Goal: Transaction & Acquisition: Purchase product/service

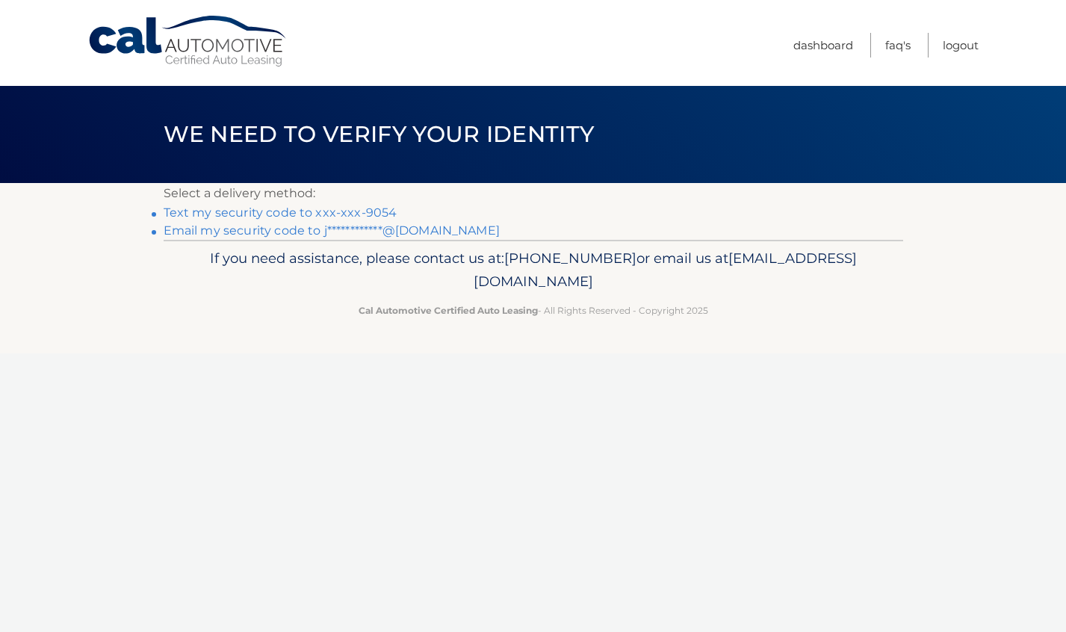
click at [372, 211] on link "Text my security code to xxx-xxx-9054" at bounding box center [281, 213] width 234 height 14
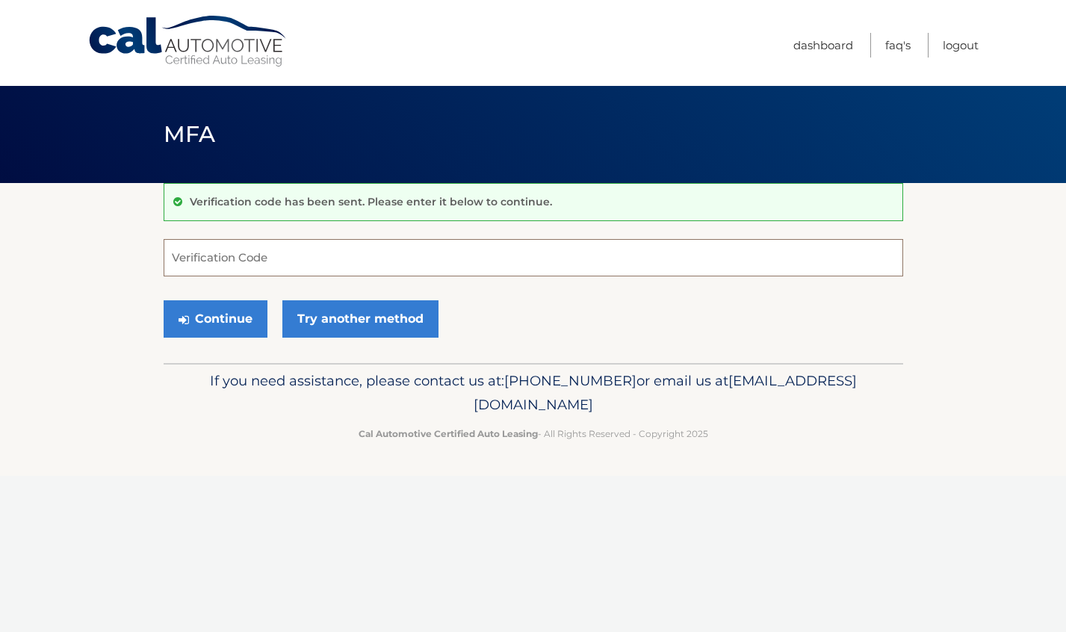
click at [323, 245] on input "Verification Code" at bounding box center [534, 257] width 740 height 37
type input "496704"
click at [231, 318] on button "Continue" at bounding box center [216, 318] width 104 height 37
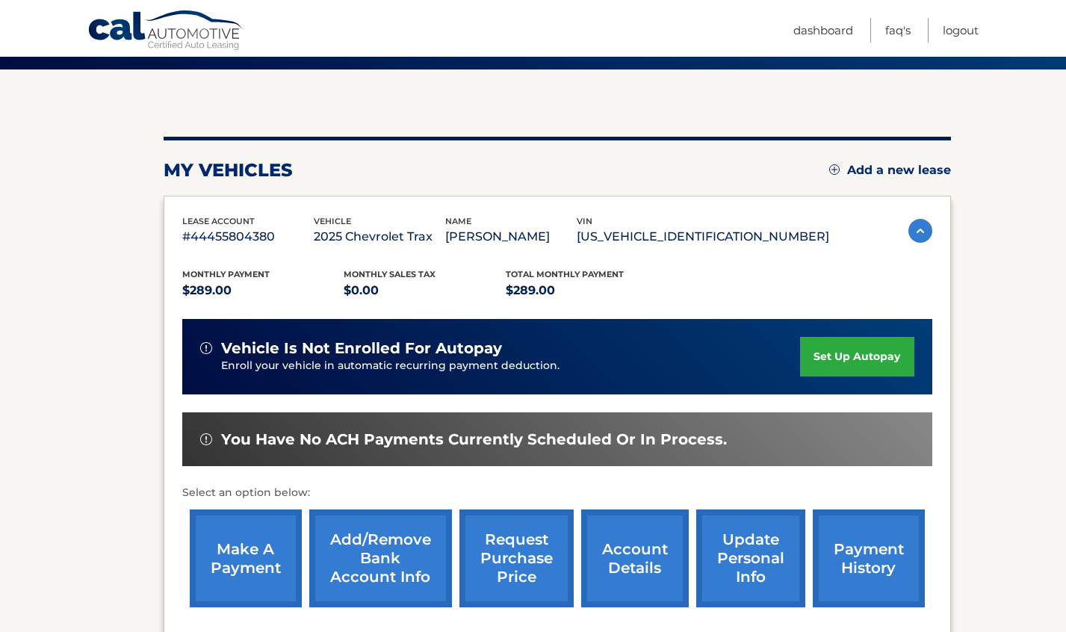
scroll to position [273, 0]
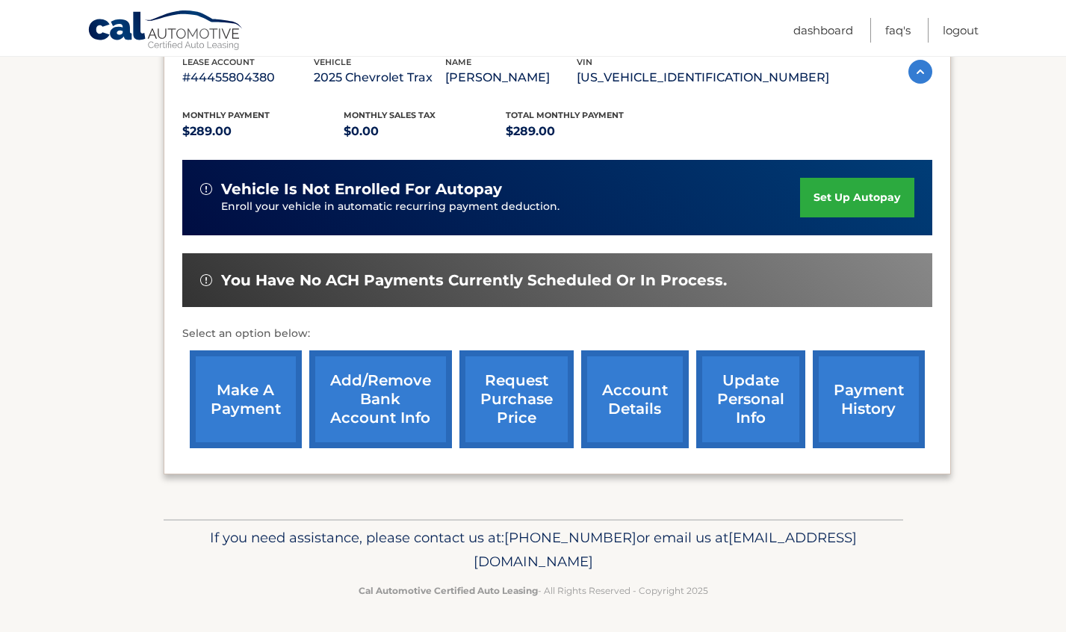
click at [230, 382] on link "make a payment" at bounding box center [246, 399] width 112 height 98
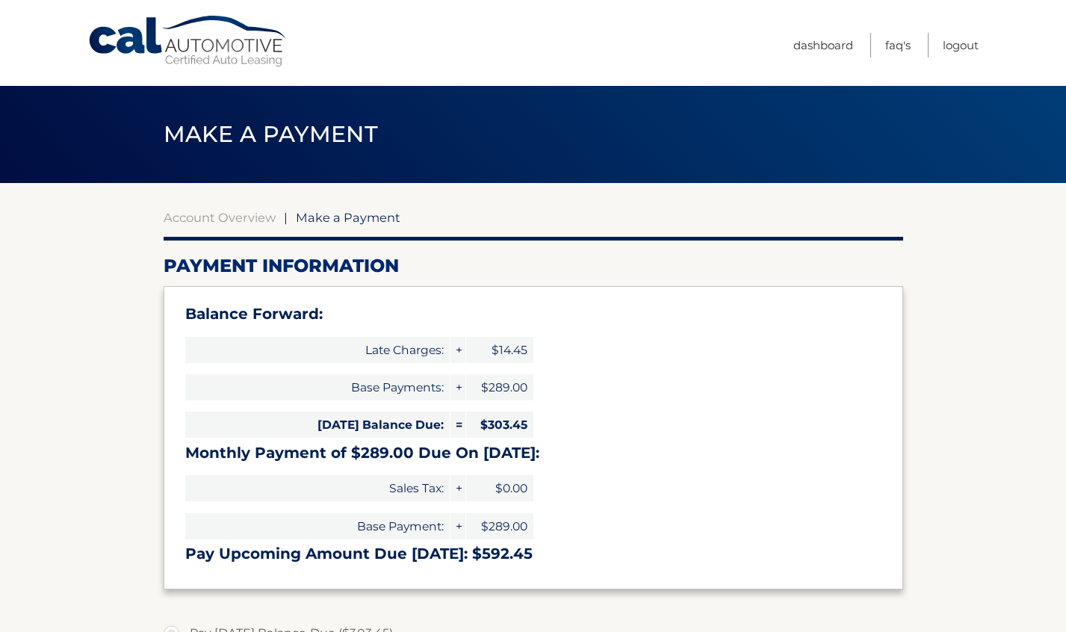
select select "NzMyZTM1ZGUtZWE4My00YTQyLThkZmMtZjllOTQ2MTJiM2M5"
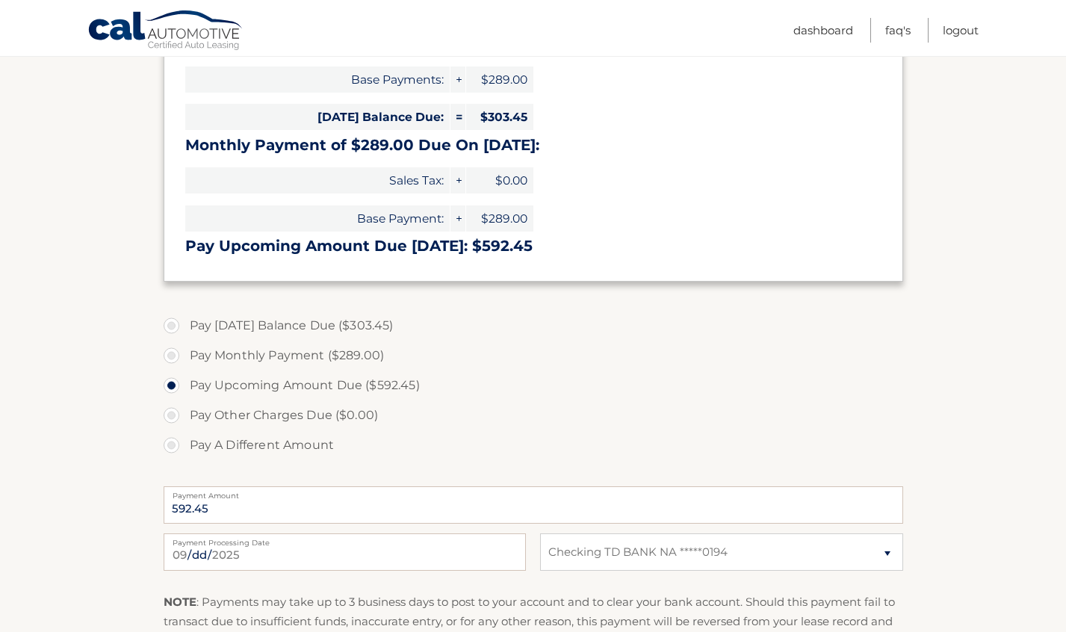
scroll to position [369, 0]
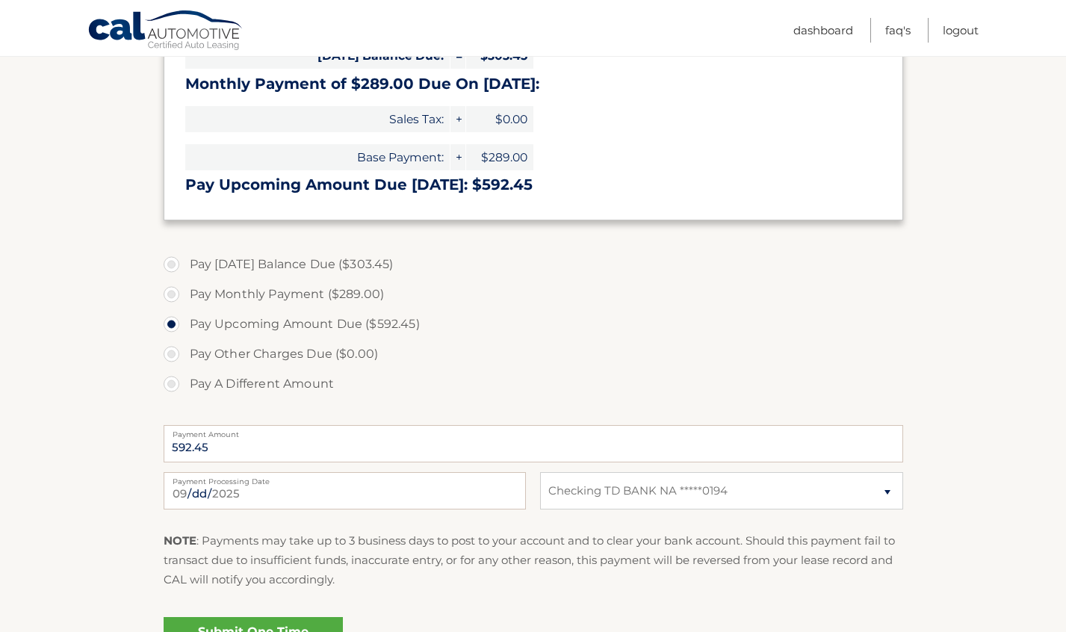
click at [201, 265] on label "Pay [DATE] Balance Due ($303.45)" at bounding box center [534, 265] width 740 height 30
click at [185, 265] on input "Pay [DATE] Balance Due ($303.45)" at bounding box center [177, 262] width 15 height 24
radio input "true"
type input "303.45"
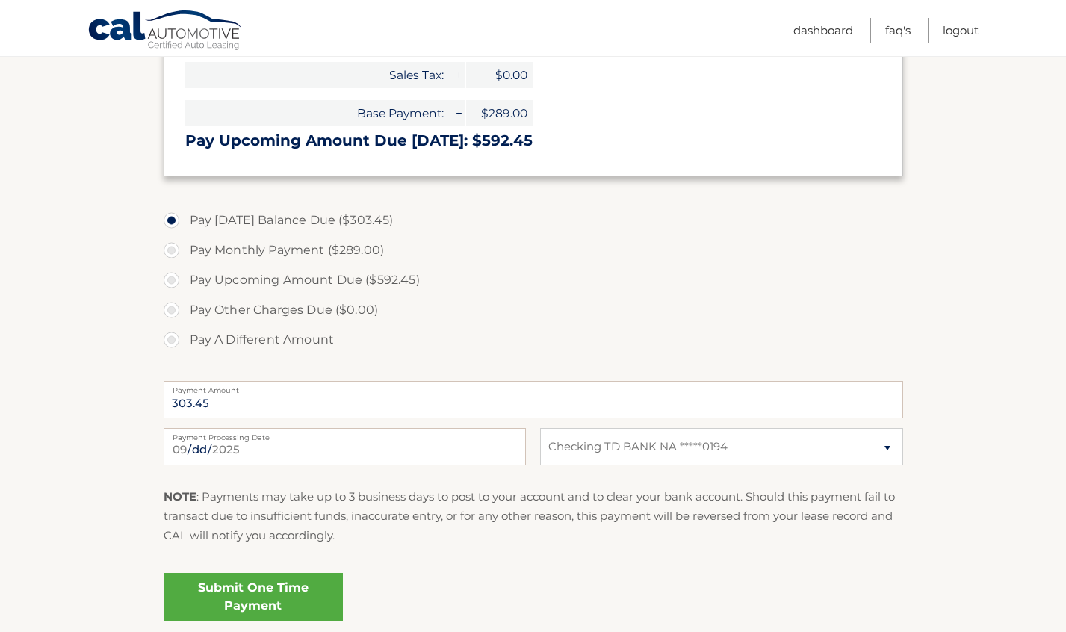
scroll to position [433, 0]
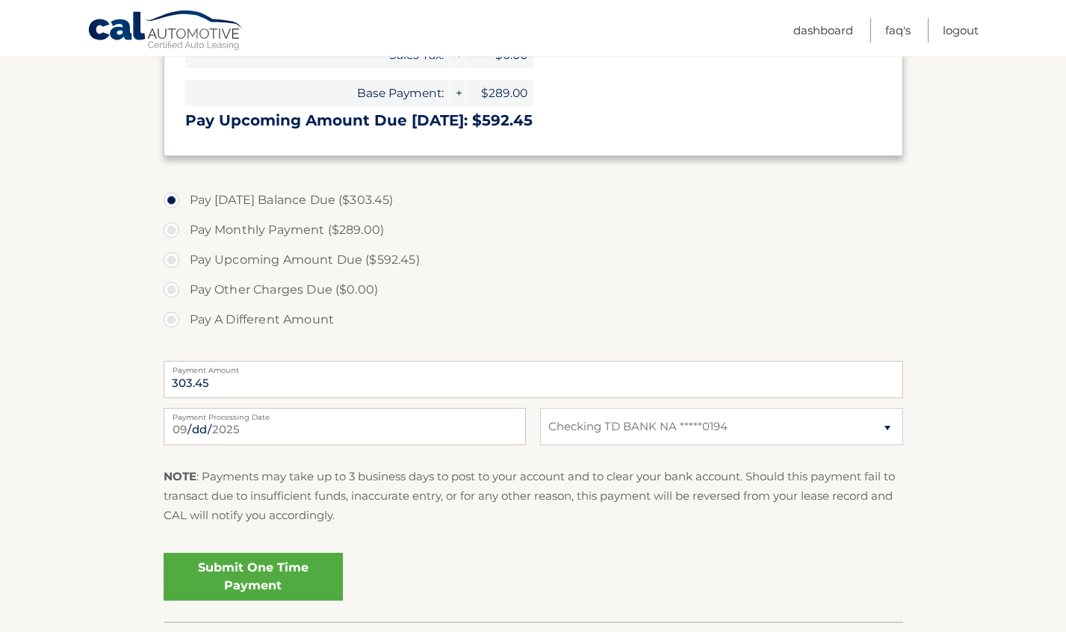
click at [276, 572] on link "Submit One Time Payment" at bounding box center [253, 577] width 179 height 48
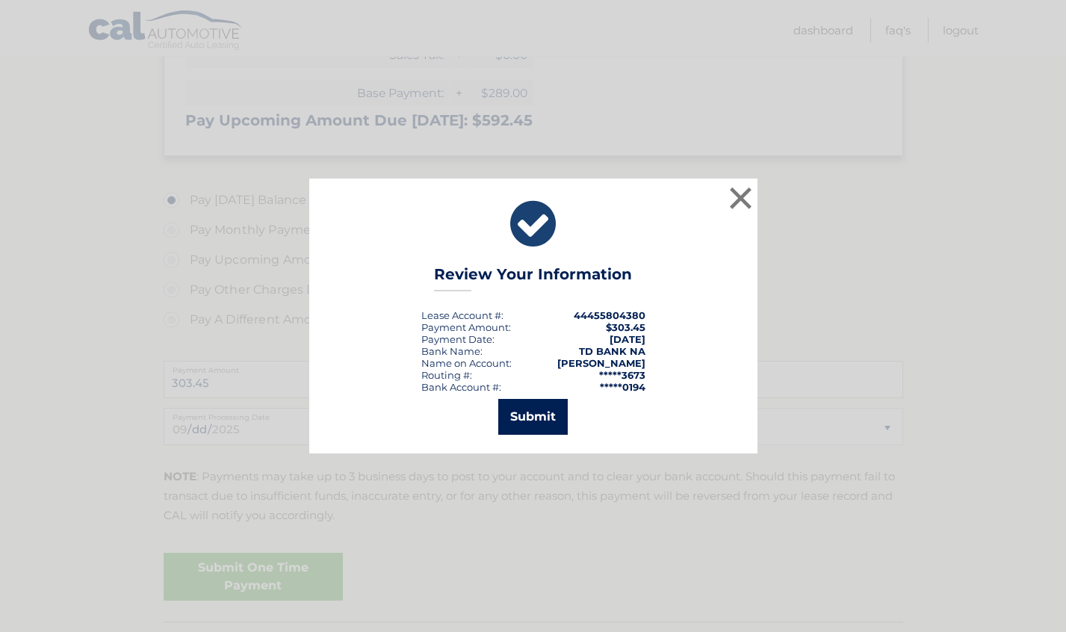
click at [534, 399] on button "Submit" at bounding box center [533, 417] width 70 height 36
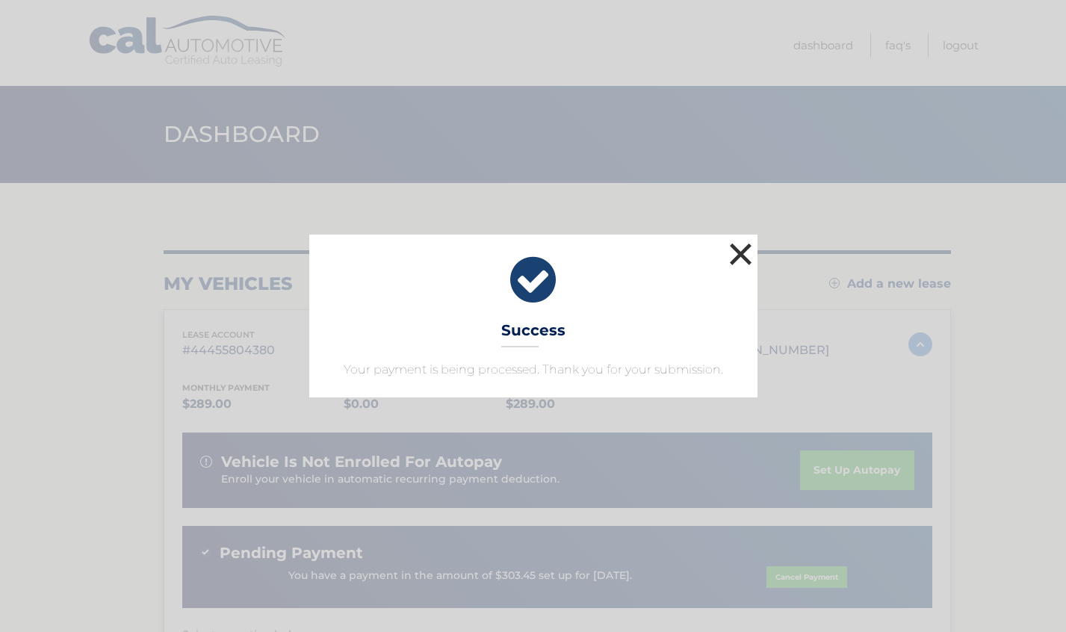
click at [742, 256] on button "×" at bounding box center [741, 254] width 30 height 30
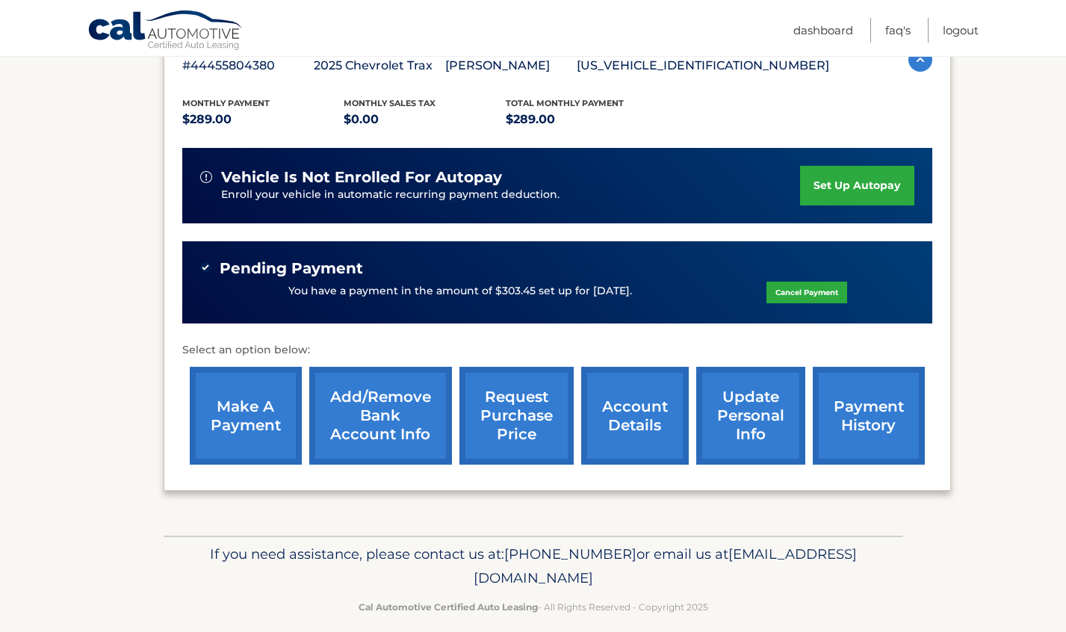
scroll to position [284, 0]
